Goal: Find specific fact: Find specific fact

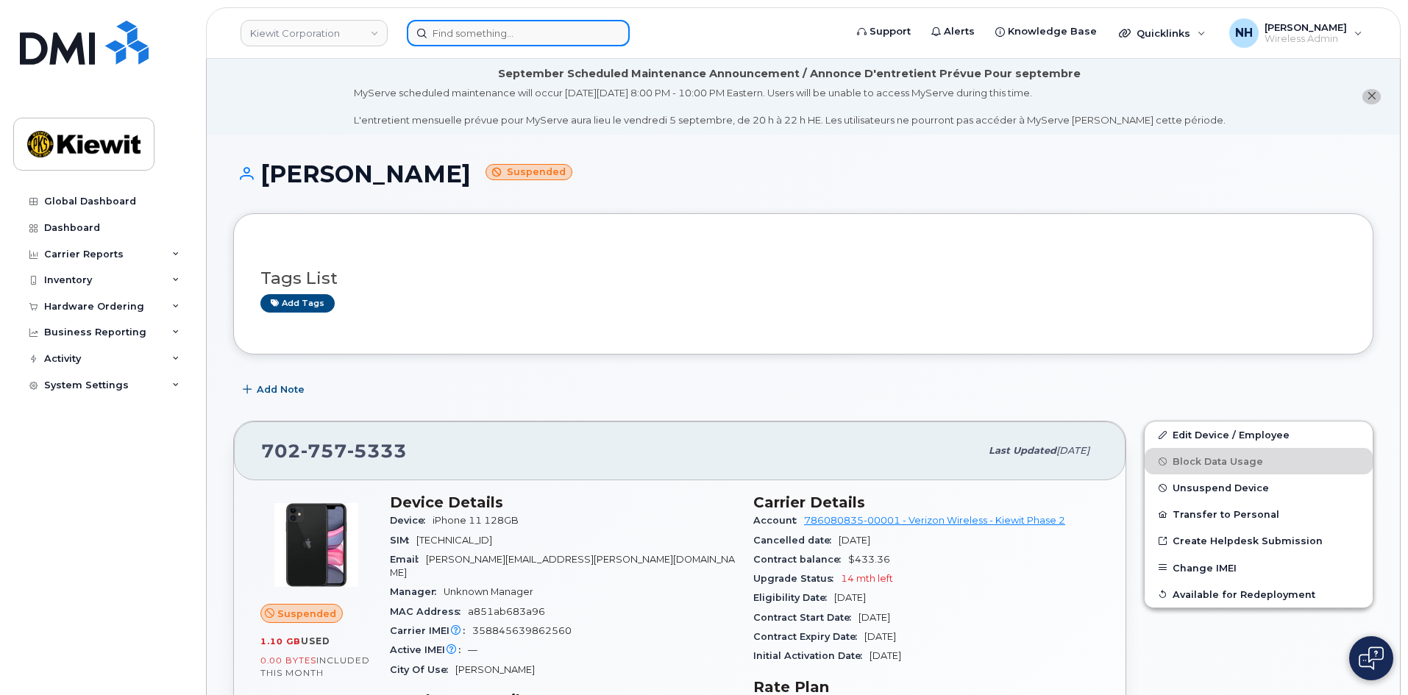
click at [503, 32] on input at bounding box center [518, 33] width 223 height 26
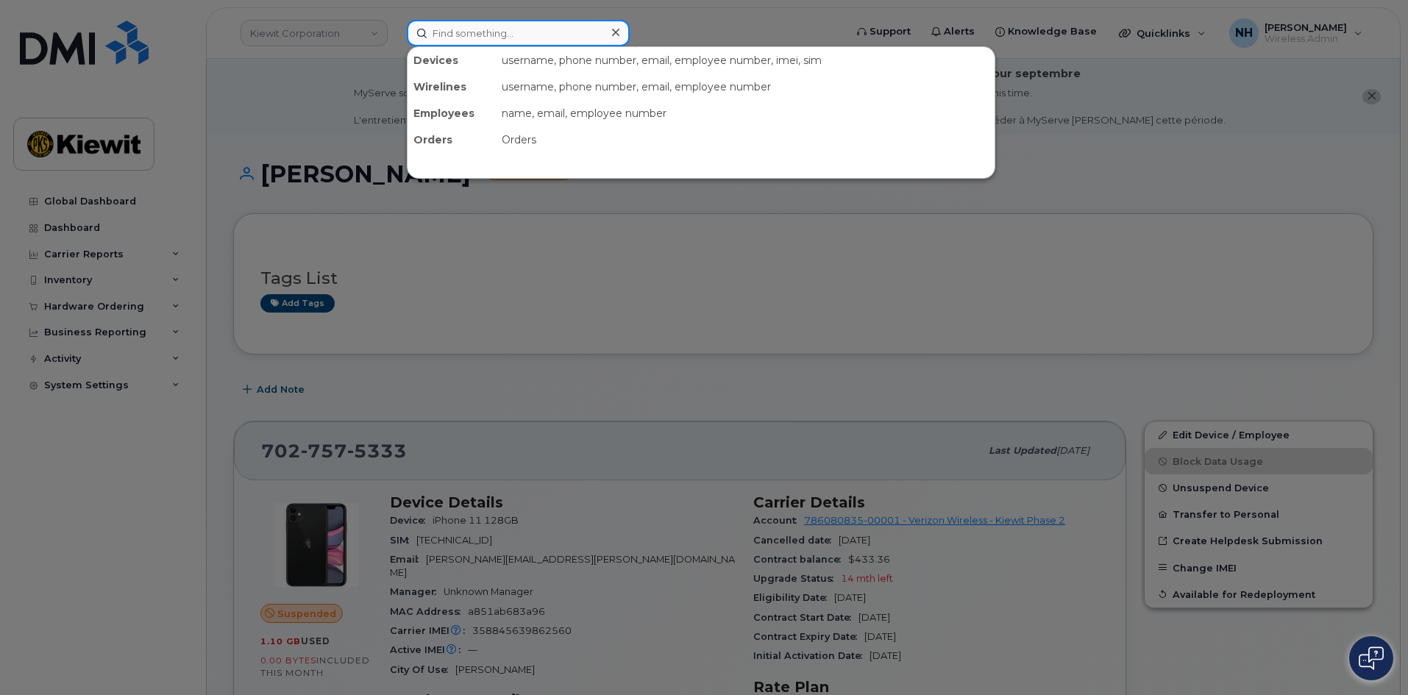
paste input "459425"
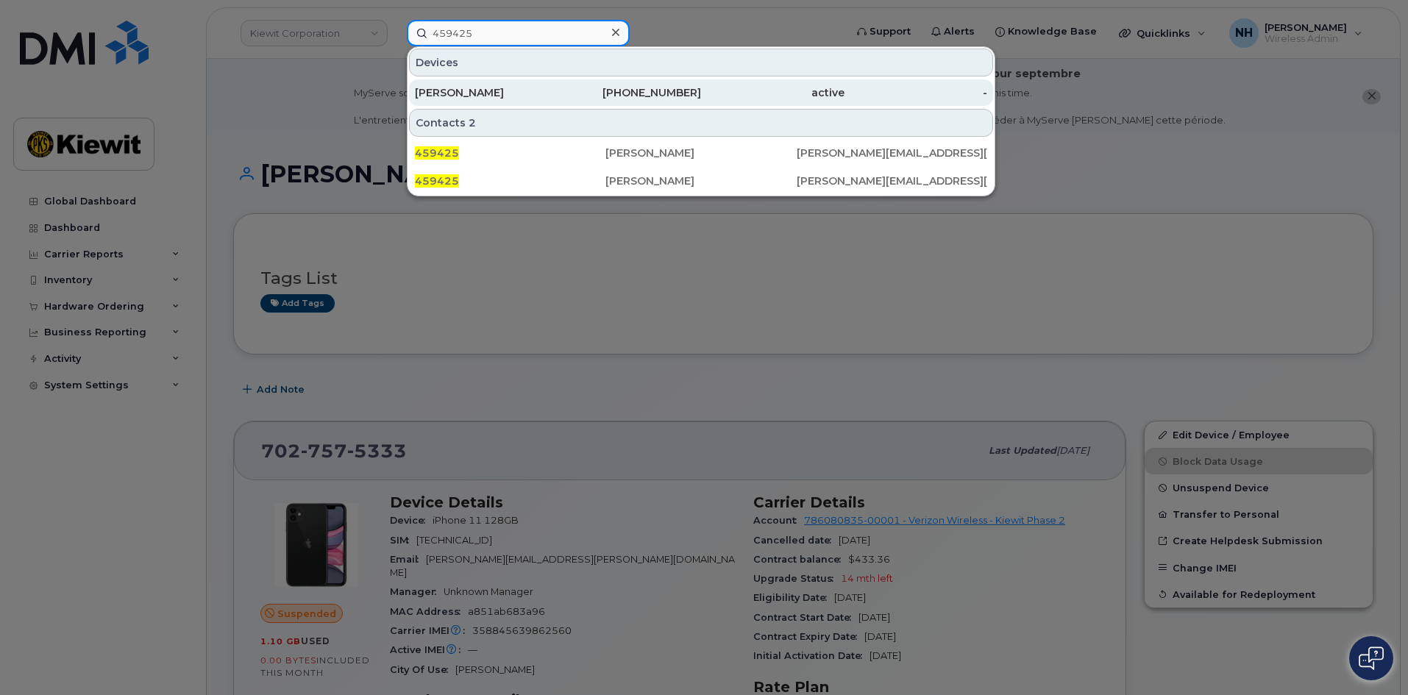
type input "459425"
click at [520, 89] on div "[PERSON_NAME]" at bounding box center [486, 92] width 143 height 15
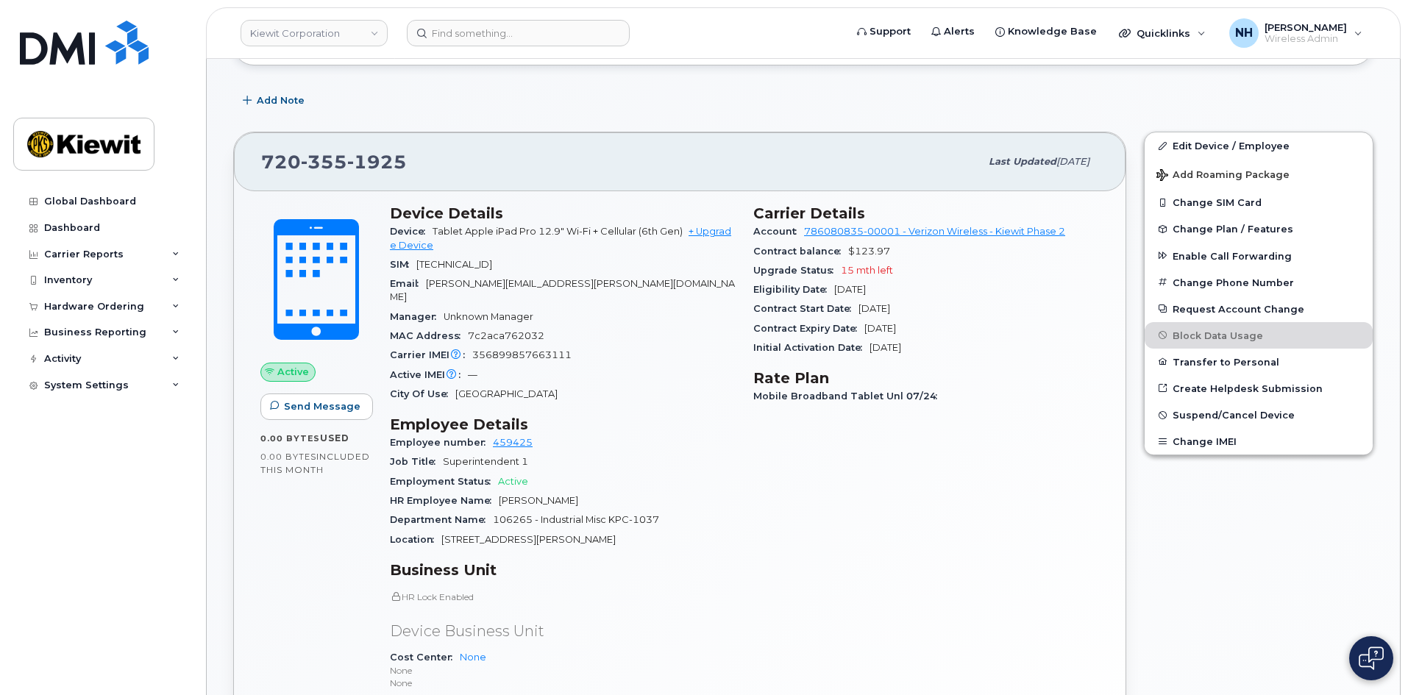
scroll to position [74, 0]
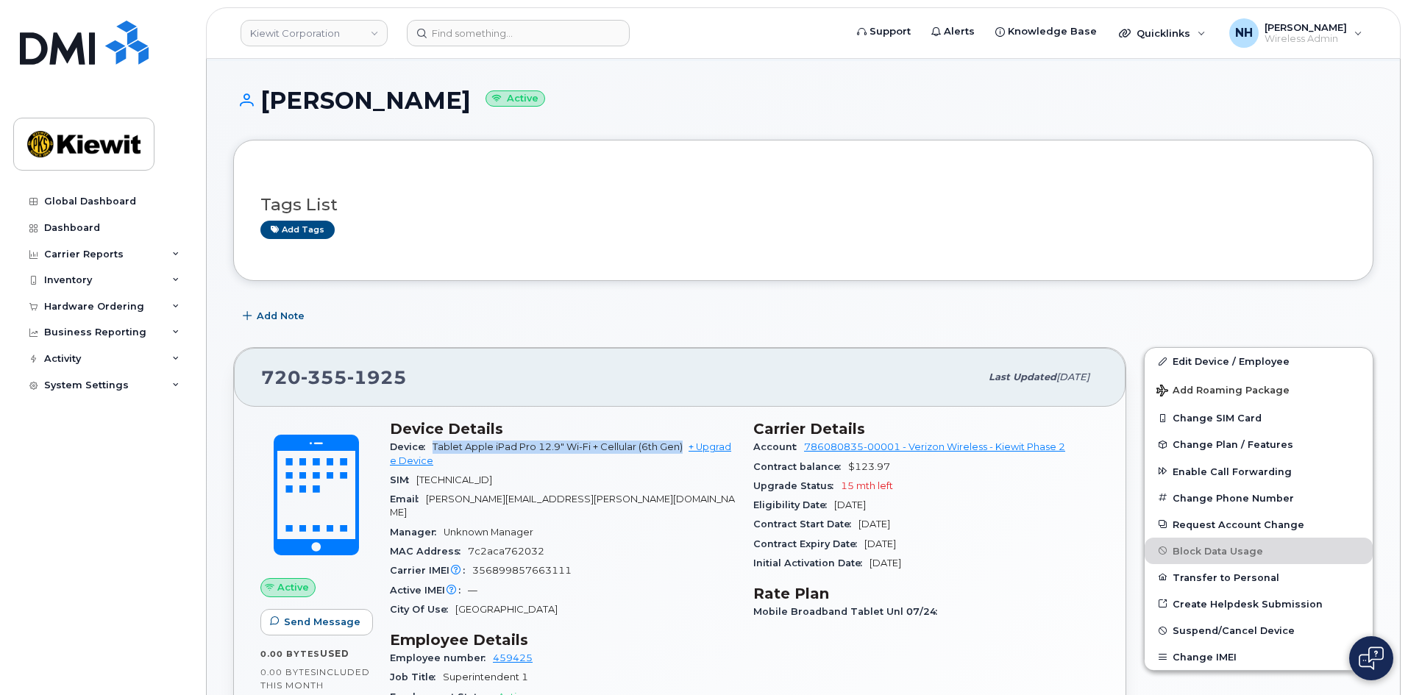
drag, startPoint x: 436, startPoint y: 447, endPoint x: 682, endPoint y: 451, distance: 246.6
click at [682, 451] on span "Tablet Apple iPad Pro 12.9" Wi-Fi + Cellular (6th Gen)" at bounding box center [558, 447] width 250 height 11
copy span "Tablet Apple iPad Pro 12.9" Wi-Fi + Cellular (6th Gen)"
drag, startPoint x: 427, startPoint y: 383, endPoint x: 247, endPoint y: 389, distance: 179.7
click at [247, 389] on div "[PHONE_NUMBER] Last updated [DATE]" at bounding box center [680, 377] width 892 height 59
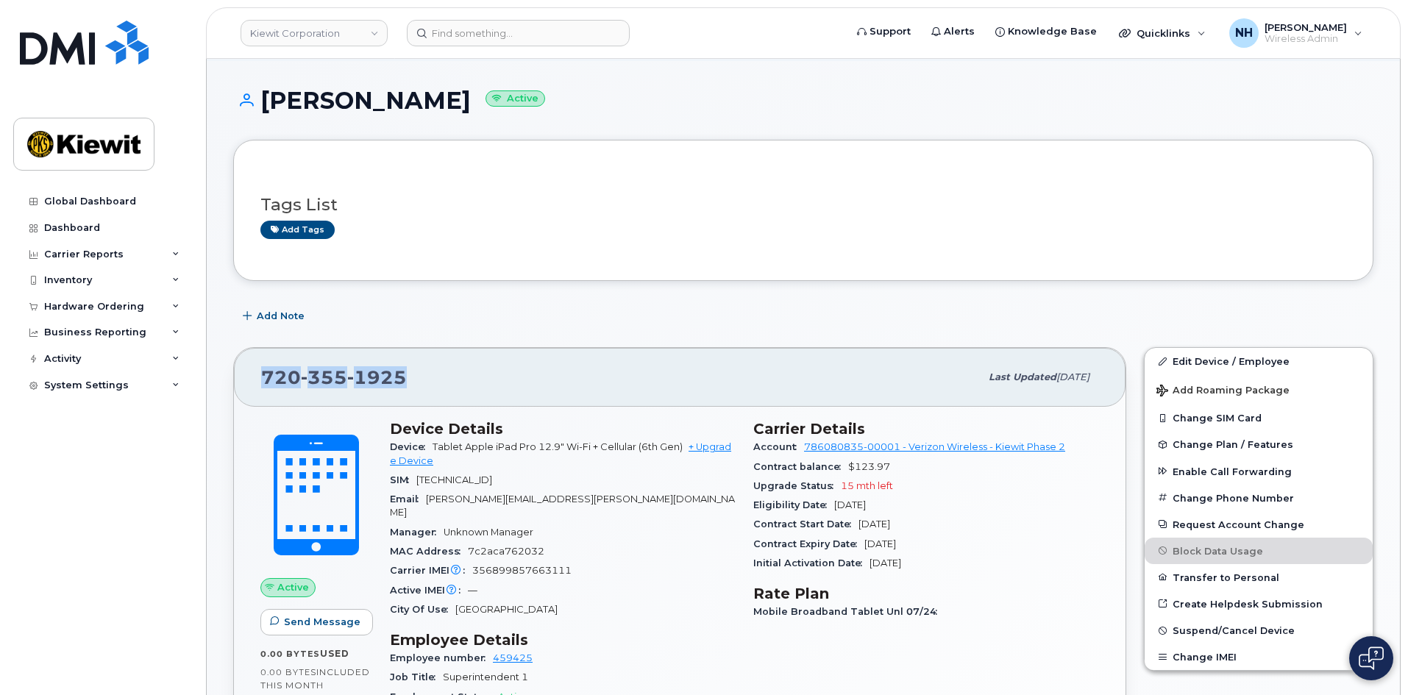
copy span "[PHONE_NUMBER]"
